Goal: Use online tool/utility

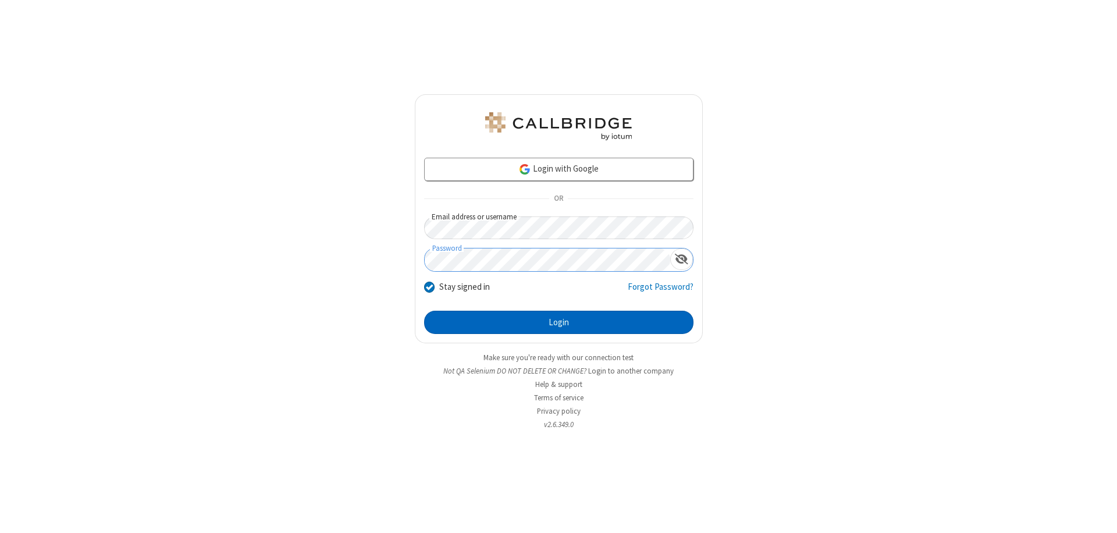
click at [559, 322] on button "Login" at bounding box center [558, 322] width 269 height 23
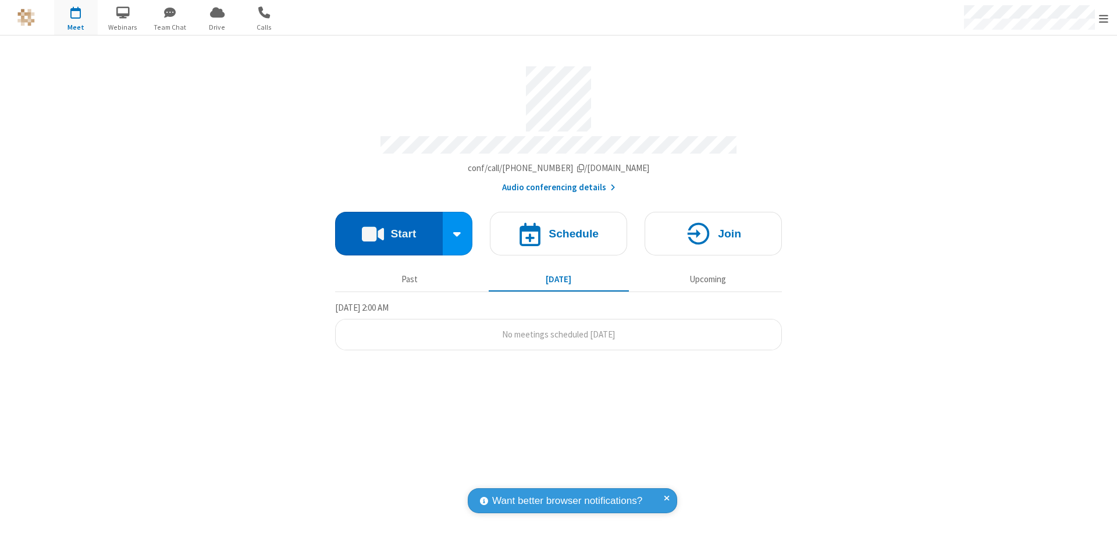
click at [389, 228] on button "Start" at bounding box center [389, 234] width 108 height 44
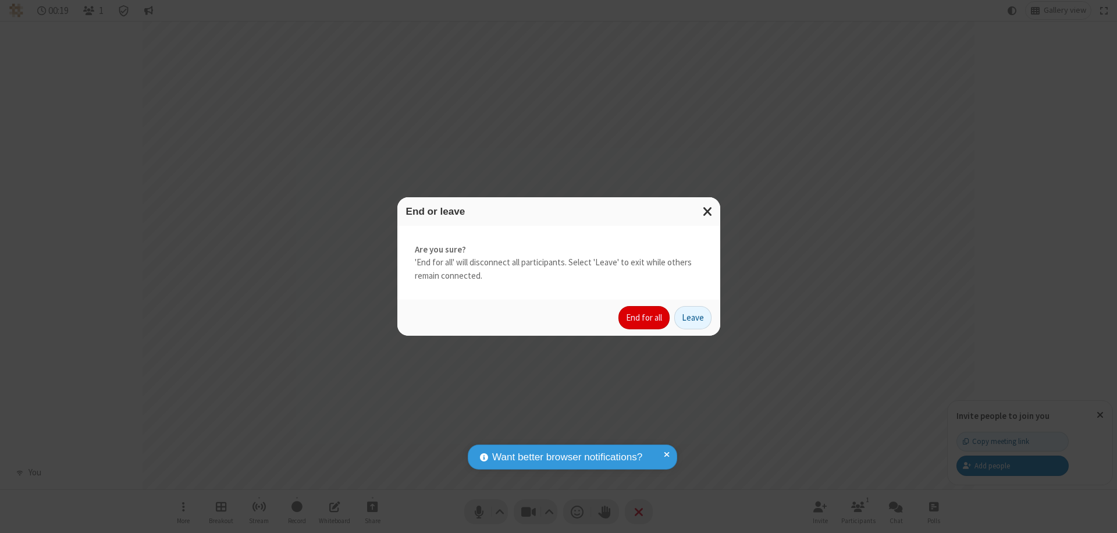
click at [645, 318] on button "End for all" at bounding box center [644, 317] width 51 height 23
